Goal: Transaction & Acquisition: Purchase product/service

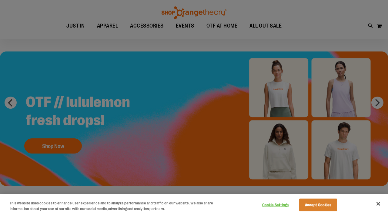
scroll to position [14, 0]
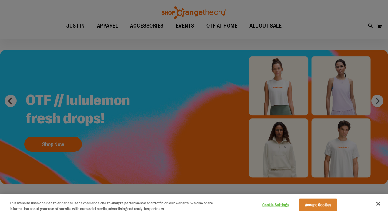
click at [219, 167] on div at bounding box center [194, 107] width 388 height 215
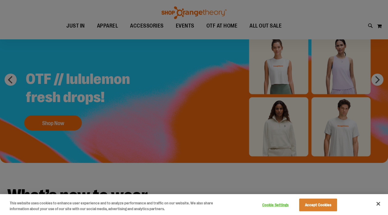
scroll to position [34, 0]
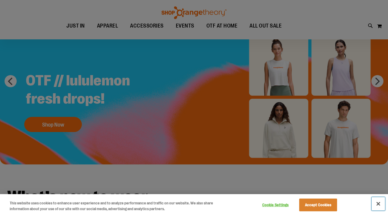
click at [377, 205] on button "Close" at bounding box center [378, 204] width 13 height 13
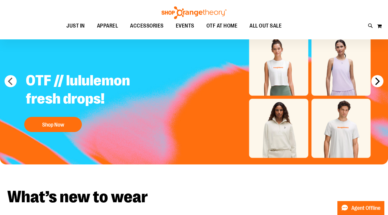
click at [376, 80] on button "next" at bounding box center [378, 81] width 12 height 12
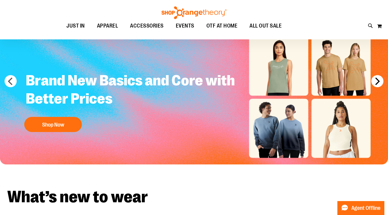
click at [376, 80] on button "next" at bounding box center [378, 81] width 12 height 12
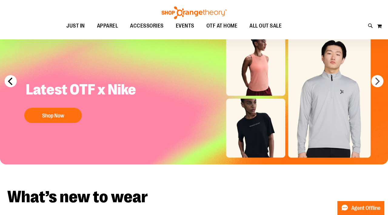
click at [14, 79] on button "prev" at bounding box center [11, 81] width 12 height 12
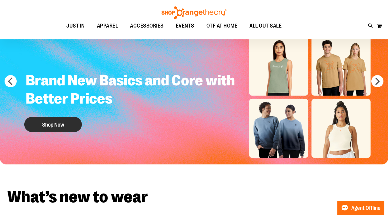
click at [46, 120] on button "Shop Now" at bounding box center [53, 124] width 58 height 15
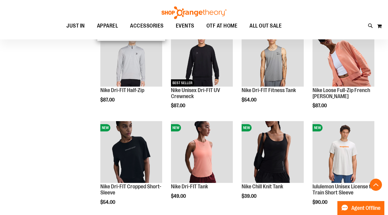
scroll to position [193, 0]
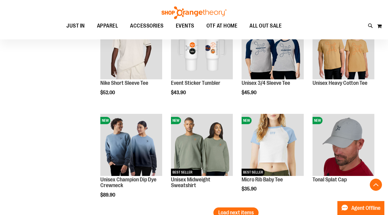
scroll to position [778, 0]
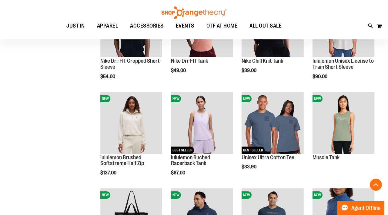
scroll to position [48, 0]
